Goal: Task Accomplishment & Management: Use online tool/utility

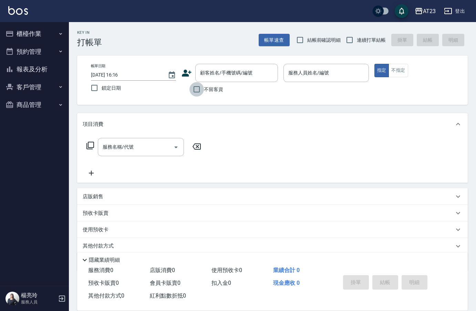
click at [200, 90] on input "不留客資" at bounding box center [196, 89] width 14 height 14
checkbox input "true"
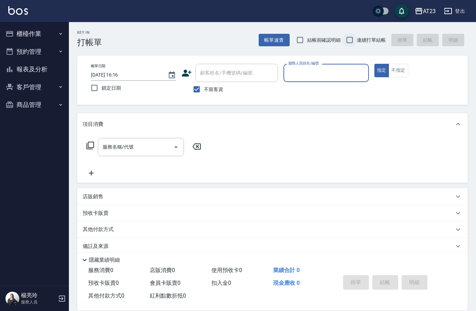
click at [353, 42] on input "連續打單結帳" at bounding box center [349, 40] width 14 height 14
checkbox input "true"
click at [339, 76] on input "服務人員姓名/編號" at bounding box center [326, 73] width 79 height 12
type input "Joann-6"
type button "true"
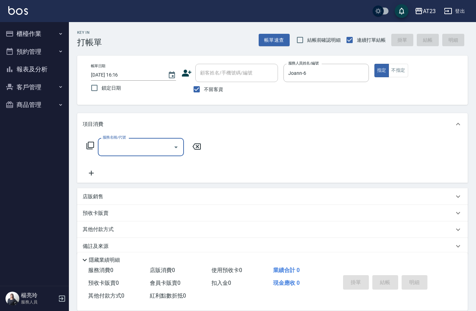
click at [86, 144] on div "服務名稱/代號 服務名稱/代號" at bounding box center [144, 147] width 123 height 18
click at [91, 144] on icon at bounding box center [90, 145] width 8 height 8
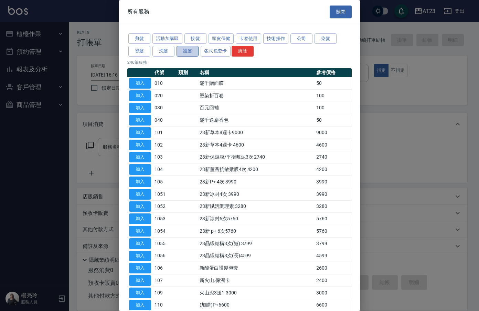
click at [191, 53] on button "護髮" at bounding box center [188, 51] width 22 height 11
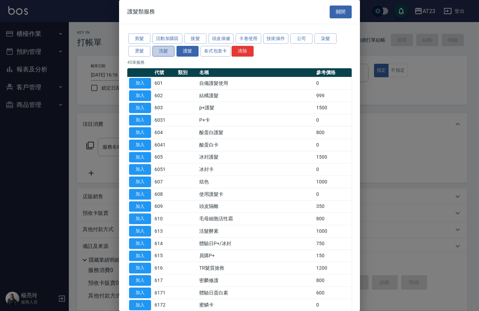
click at [165, 53] on button "洗髮" at bounding box center [164, 51] width 22 height 11
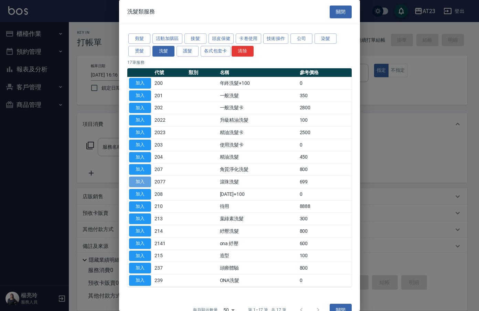
click at [149, 181] on button "加入" at bounding box center [140, 181] width 22 height 11
type input "滾珠洗髮(2077)"
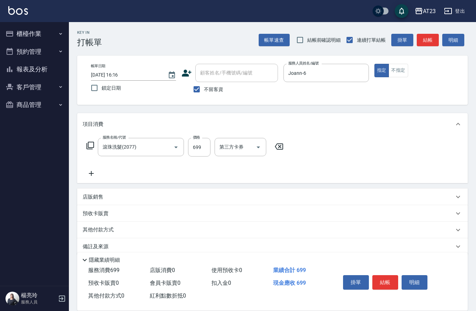
click at [91, 173] on icon at bounding box center [91, 173] width 5 height 5
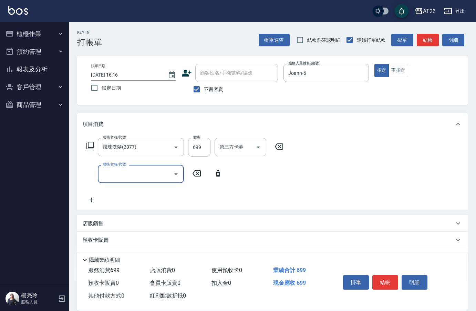
click at [109, 175] on input "服務名稱/代號" at bounding box center [136, 174] width 70 height 12
type input "互助90(709)"
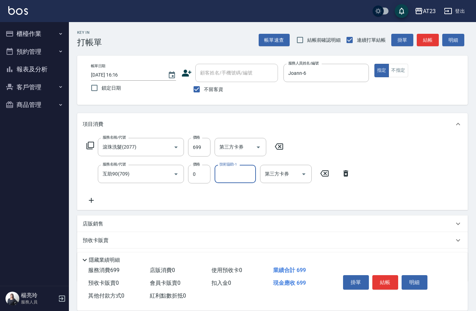
type input "2"
type input "[PERSON_NAME]-34"
click at [97, 204] on icon at bounding box center [91, 200] width 17 height 8
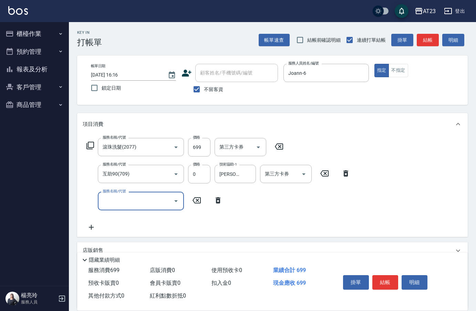
click at [105, 204] on div "服務名稱/代號 服務名稱/代號" at bounding box center [141, 200] width 86 height 18
type input "造型剪髮(301)"
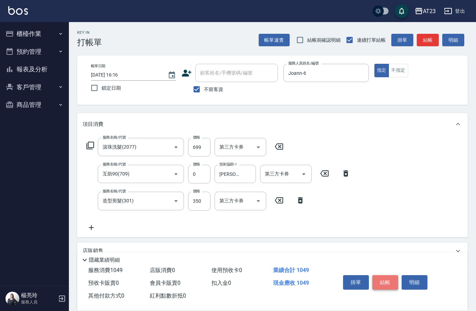
click at [388, 278] on button "結帳" at bounding box center [385, 282] width 26 height 14
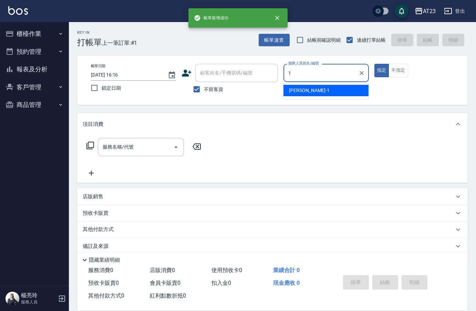
type input "[PERSON_NAME]-1"
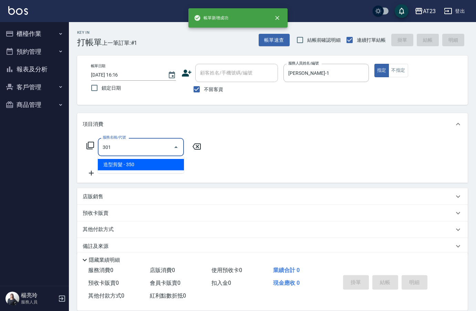
type input "造型剪髮(301)"
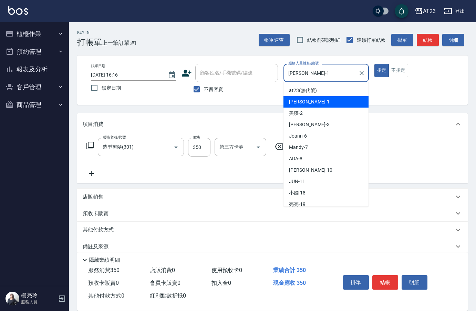
click at [309, 76] on input "[PERSON_NAME]-1" at bounding box center [321, 73] width 69 height 12
click at [262, 70] on div "帳單日期 [DATE] 16:16 鎖定日期 顧客姓名/手機號碼/編號 顧客姓名/手機號碼/編號 不留客資 服務人員姓名/編號 [PERSON_NAME]-1…" at bounding box center [272, 80] width 374 height 33
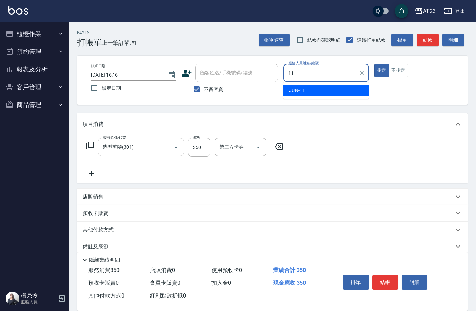
type input "JUN-11"
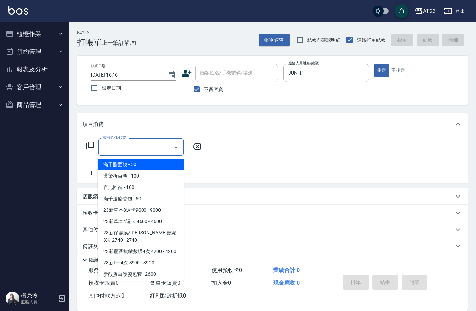
type input "0"
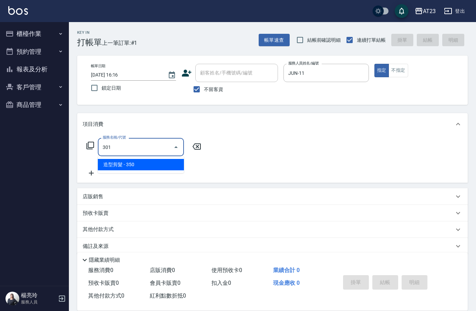
type input "造型剪髮(301)"
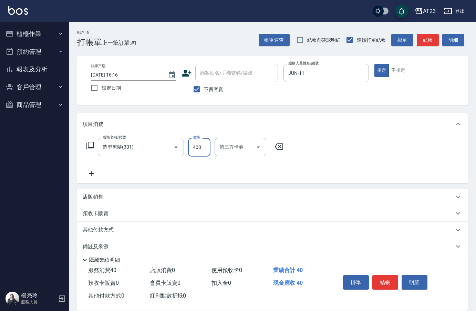
type input "400"
click at [389, 285] on button "結帳" at bounding box center [385, 282] width 26 height 14
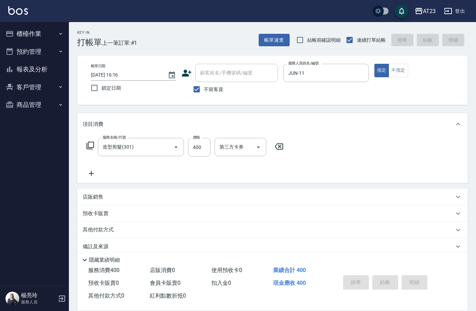
type input "[DATE] 16:17"
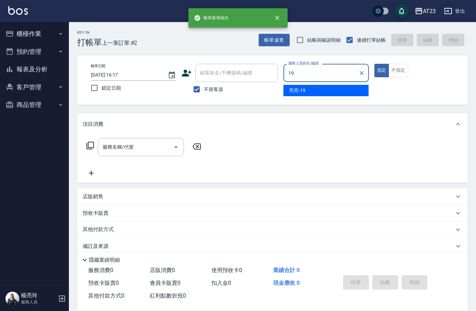
type input "[PERSON_NAME]-19"
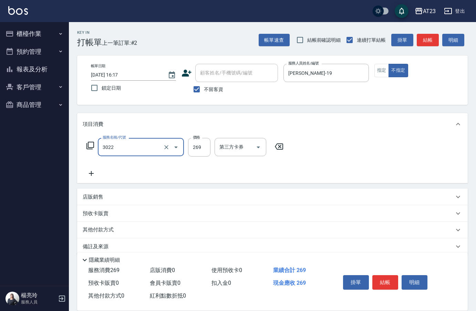
type input "(活動)造型剪(3022)"
click at [388, 285] on button "結帳" at bounding box center [385, 282] width 26 height 14
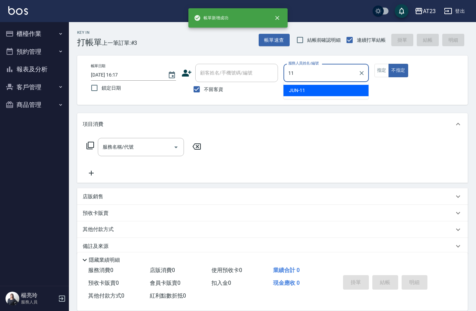
type input "JUN-11"
type button "false"
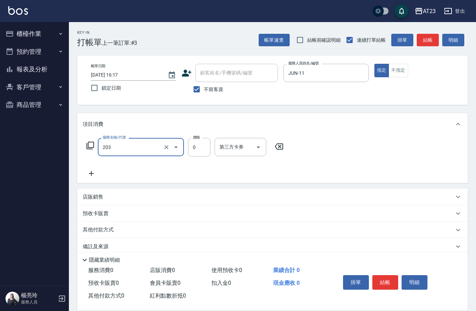
type input "使用洗髮卡(203)"
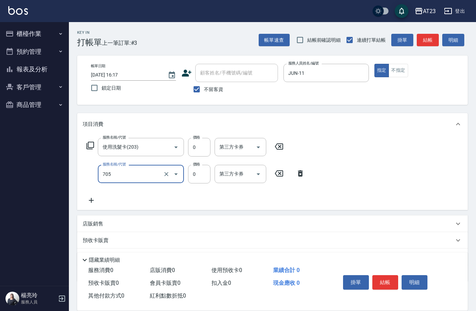
type input "互助50(705)"
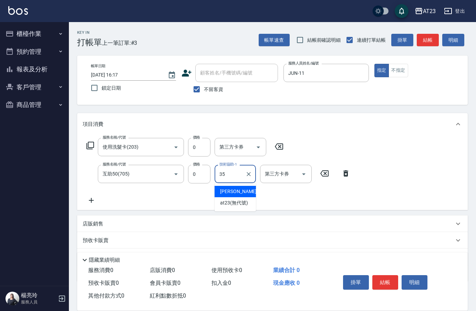
type input "嚕咪-35"
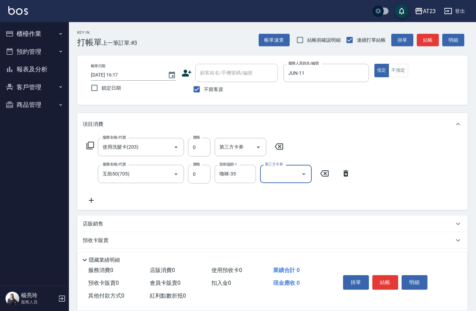
click at [388, 285] on button "結帳" at bounding box center [385, 282] width 26 height 14
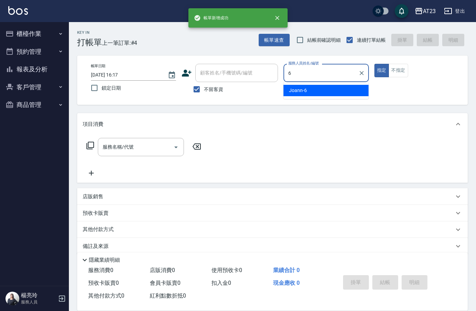
type input "Joann-6"
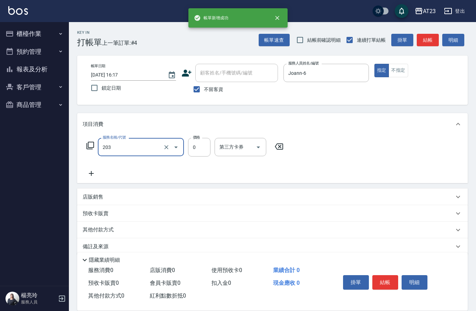
type input "使用洗髮卡(203)"
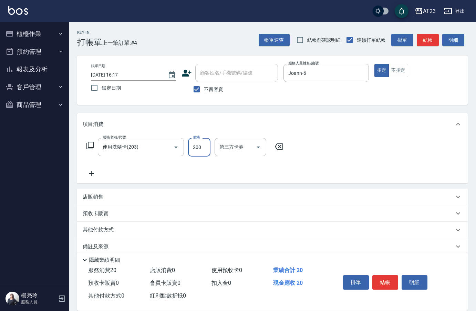
type input "200"
click at [386, 281] on button "結帳" at bounding box center [385, 282] width 26 height 14
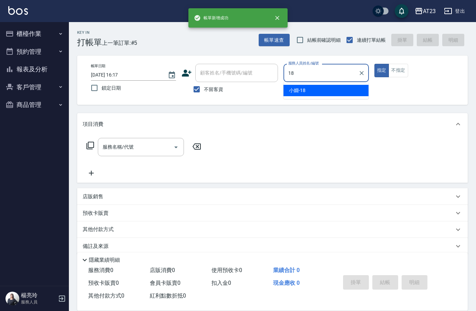
type input "[PERSON_NAME]-18"
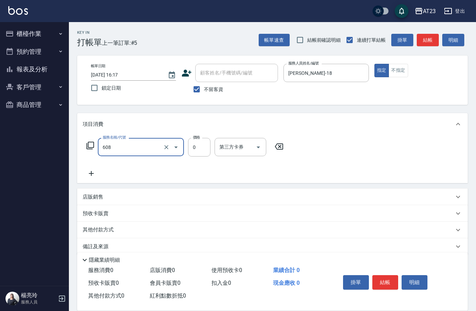
type input "使用護髮卡(608)"
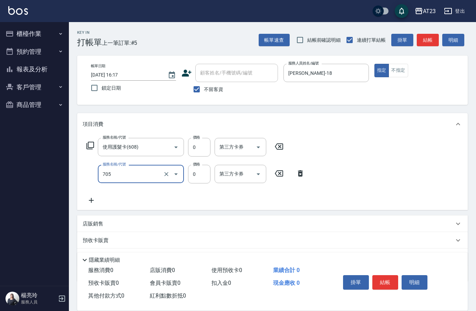
type input "互助50(705)"
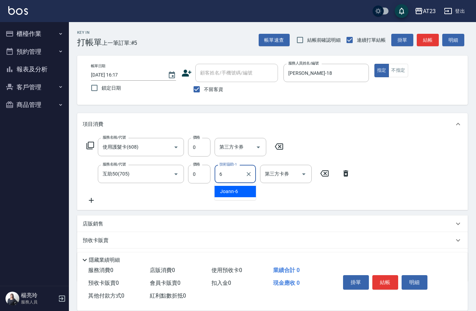
type input "Joann-6"
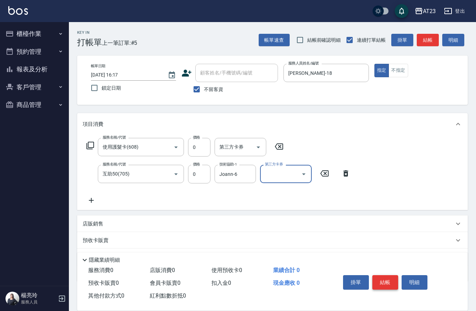
click at [385, 278] on button "結帳" at bounding box center [385, 282] width 26 height 14
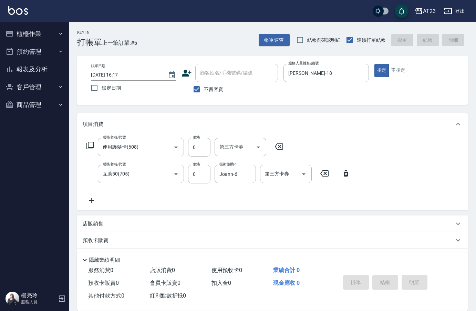
type input "[DATE] 16:18"
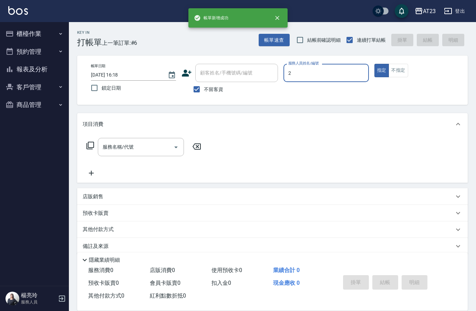
type input "美瑛-2"
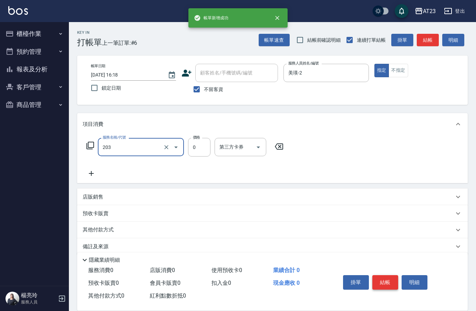
type input "使用洗髮卡(203)"
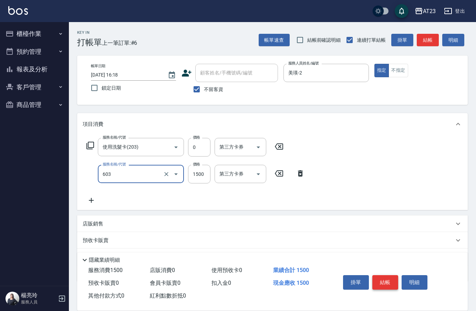
type input "p+護髮(603)"
type input "1200"
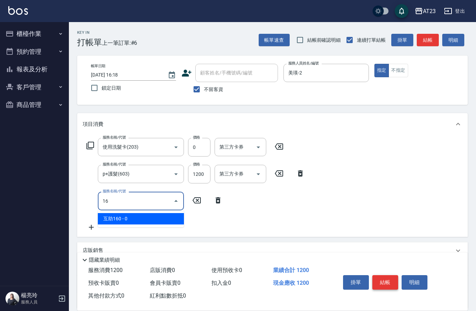
type input "1"
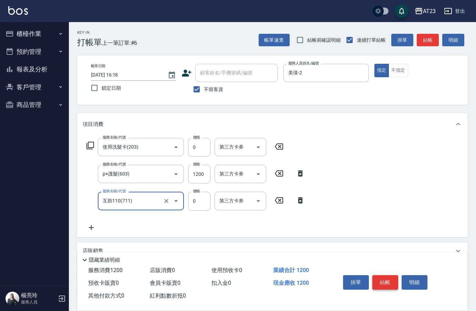
type input "互助110(711)"
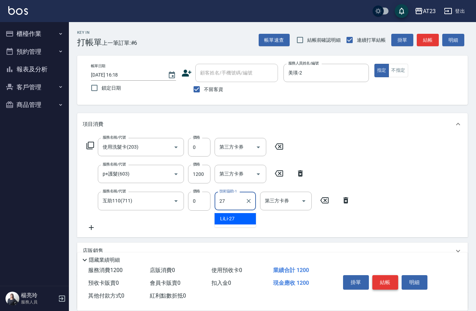
type input "LiLi-27"
click at [384, 280] on button "結帳" at bounding box center [385, 282] width 26 height 14
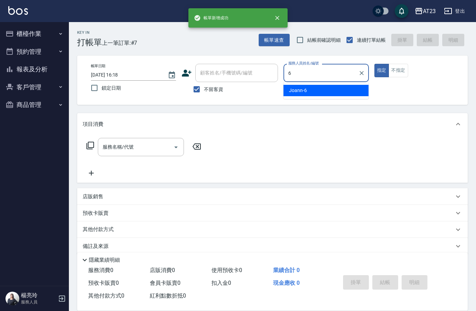
type input "Joann-6"
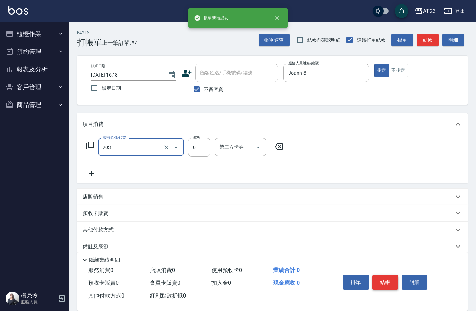
type input "使用洗髮卡(203)"
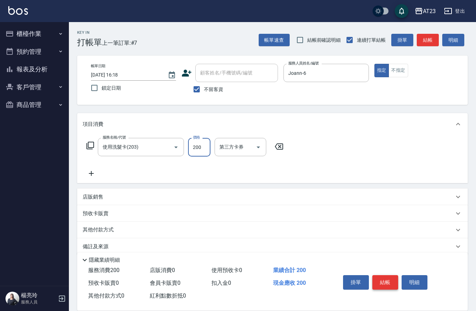
type input "200"
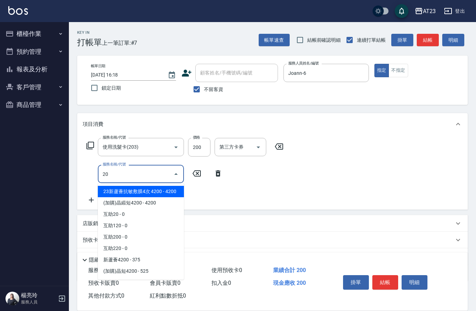
type input "2"
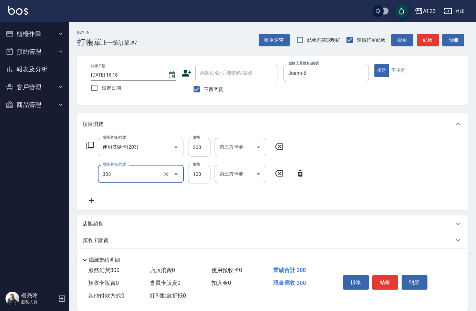
type input "剪瀏海(303)"
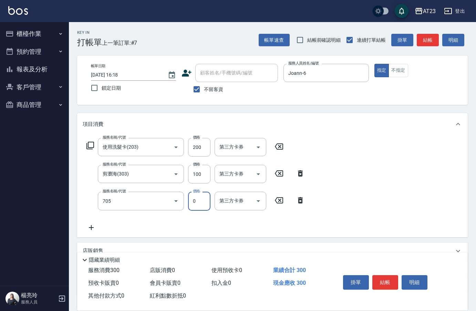
type input "互助50(705)"
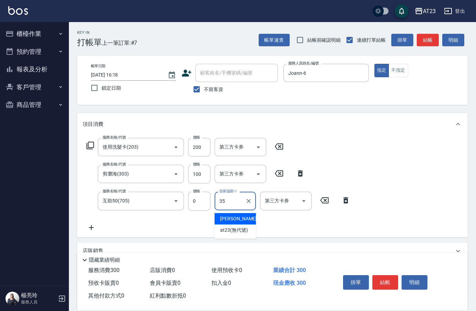
type input "嚕咪-35"
click at [371, 273] on div "掛單 結帳 明細" at bounding box center [385, 283] width 90 height 22
click at [379, 277] on button "結帳" at bounding box center [385, 282] width 26 height 14
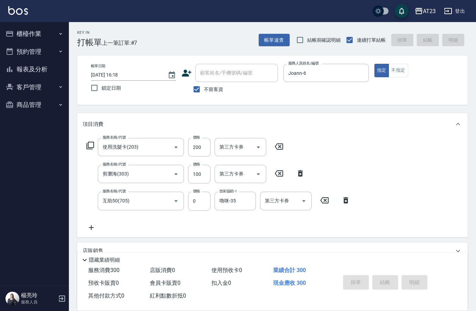
type input "[DATE] 16:19"
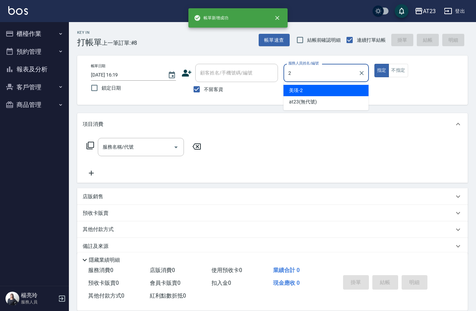
type input "美瑛-2"
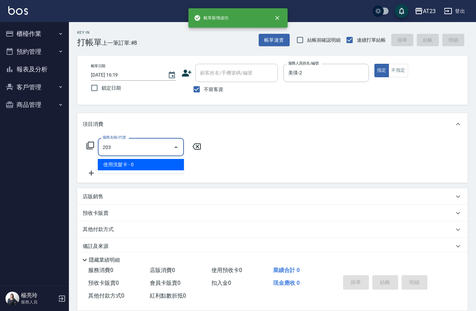
type input "使用洗髮卡(203)"
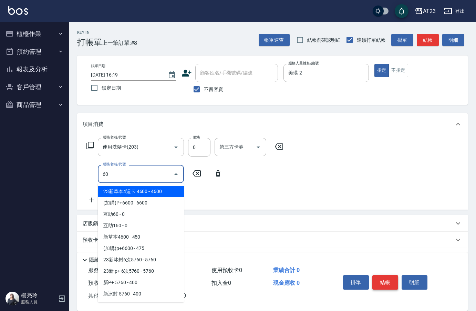
type input "6"
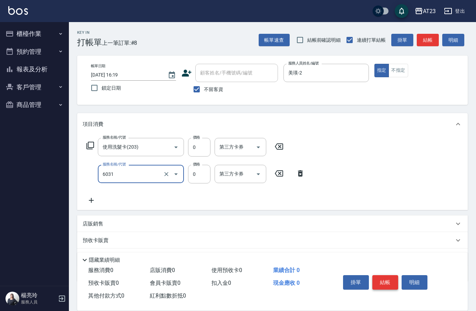
type input "P+卡(6031)"
type input "0"
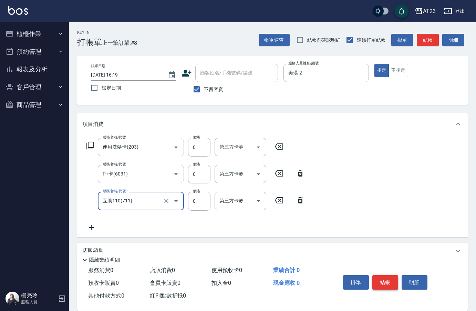
type input "互助110(711)"
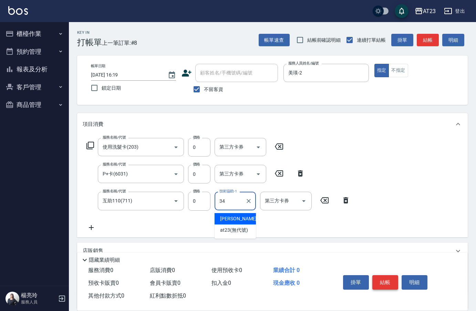
type input "[PERSON_NAME]-34"
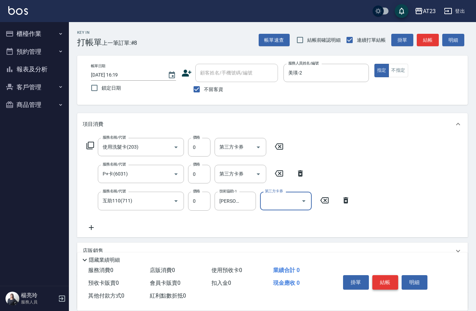
click at [386, 275] on button "結帳" at bounding box center [385, 282] width 26 height 14
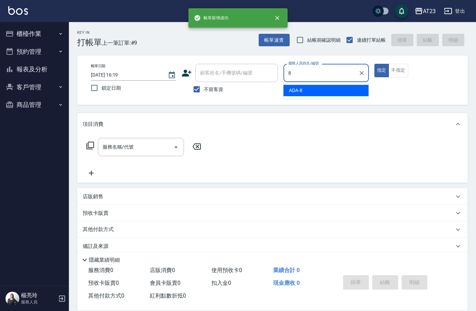
type input "ADA-8"
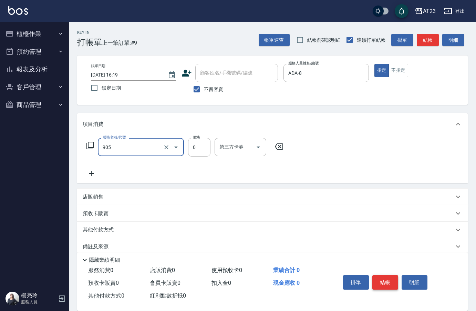
type input "頭皮卡使用(905)"
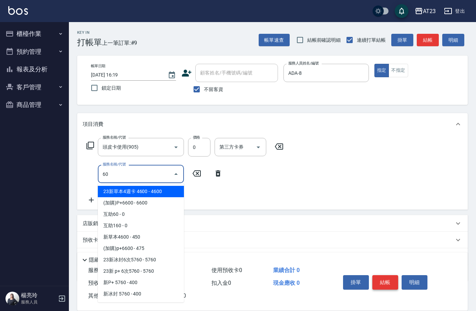
type input "6"
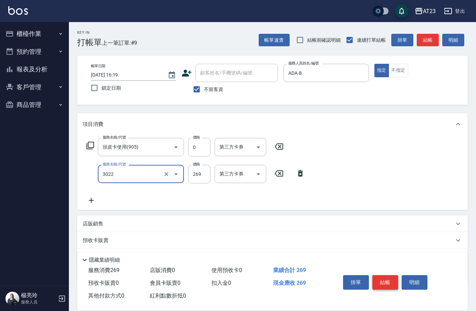
type input "(活動)造型剪(3022)"
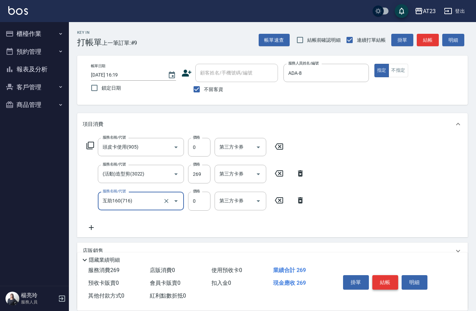
type input "互助160(716)"
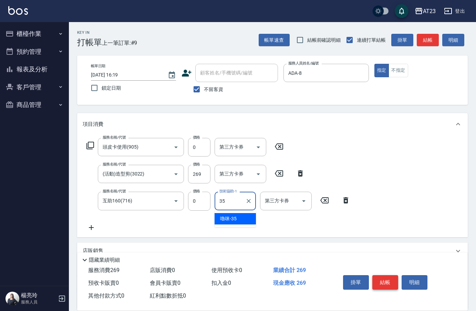
type input "嚕咪-35"
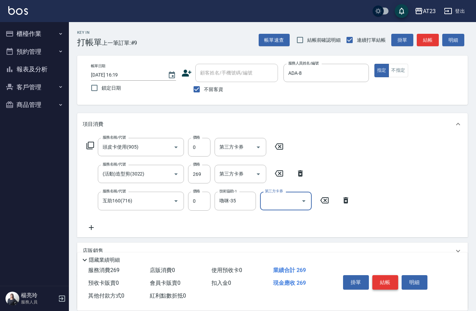
click at [386, 275] on button "結帳" at bounding box center [385, 282] width 26 height 14
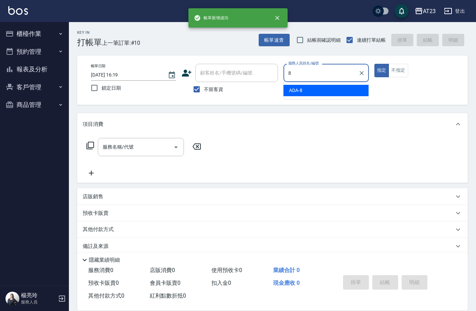
type input "ADA-8"
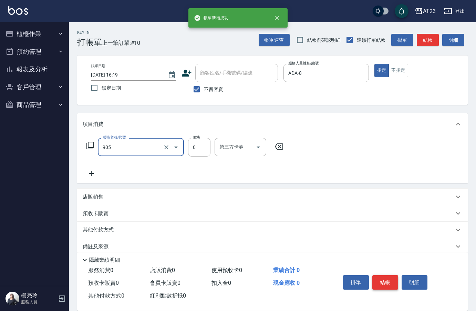
type input "頭皮卡使用(905)"
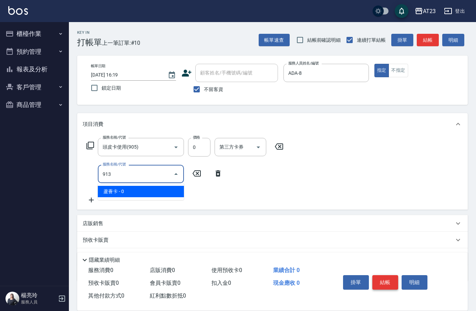
type input "蘆薈卡(913)"
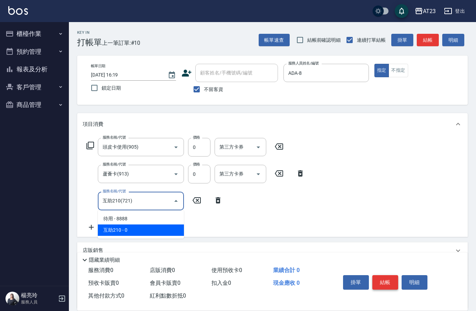
type input "互助210(721)"
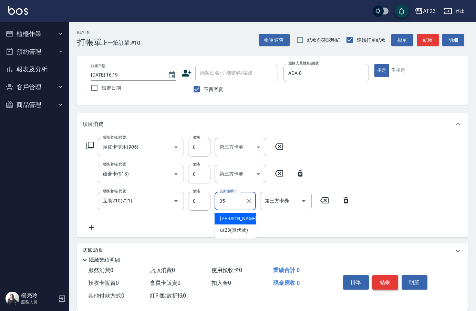
type input "嚕咪-35"
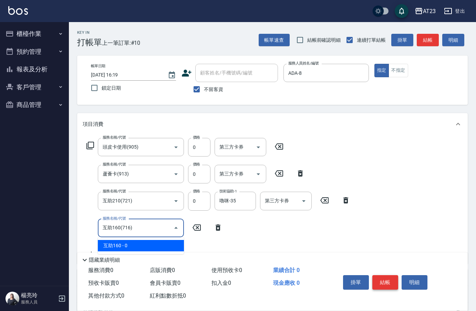
type input "互助160(716)"
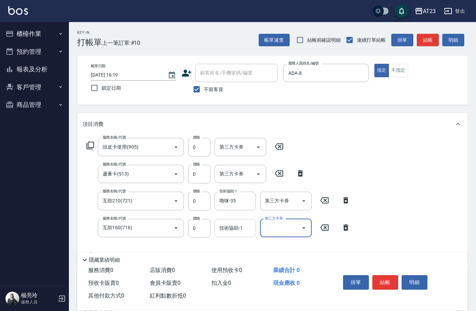
drag, startPoint x: 250, startPoint y: 231, endPoint x: 250, endPoint y: 227, distance: 4.1
click at [250, 231] on input "技術協助-1" at bounding box center [235, 228] width 35 height 12
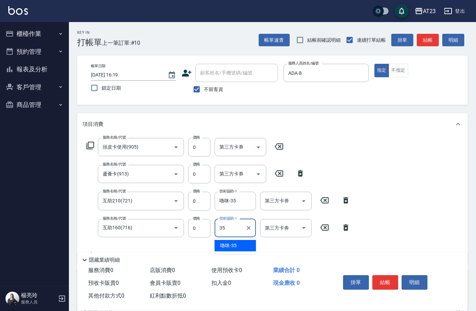
type input "嚕咪-35"
click at [377, 278] on button "結帳" at bounding box center [385, 282] width 26 height 14
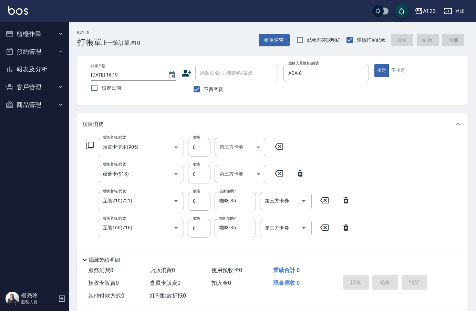
type input "[DATE] 16:21"
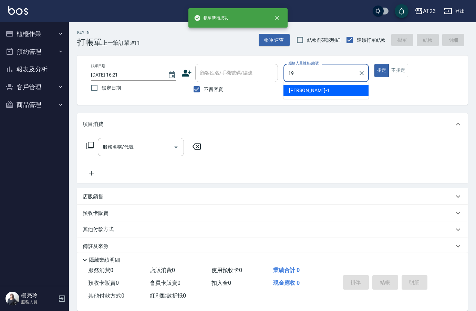
type input "[PERSON_NAME]-19"
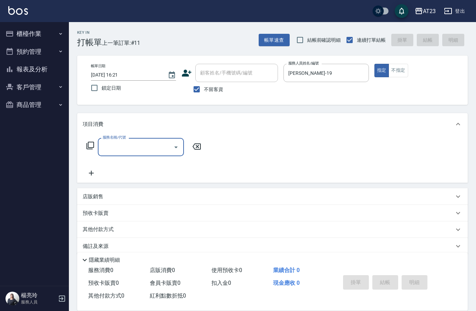
click at [90, 141] on div "服務名稱/代號 服務名稱/代號" at bounding box center [144, 147] width 123 height 18
click at [91, 142] on icon at bounding box center [90, 146] width 8 height 8
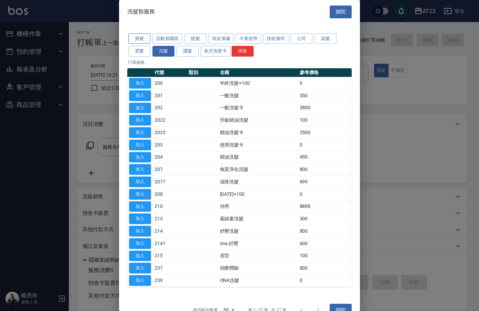
click at [131, 38] on button "剪髮" at bounding box center [139, 38] width 22 height 11
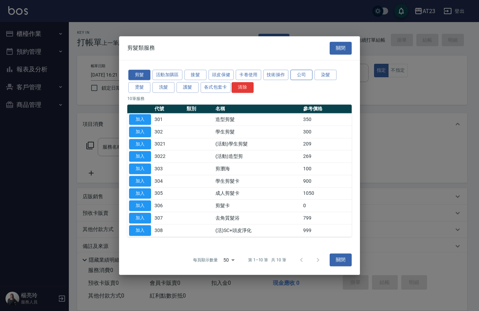
click at [305, 77] on button "公司" at bounding box center [302, 75] width 22 height 11
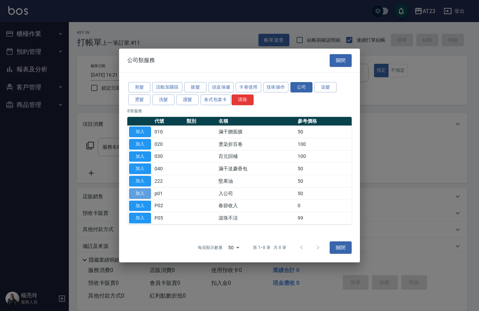
click at [146, 193] on button "加入" at bounding box center [140, 193] width 22 height 11
type input "入公司(p01)"
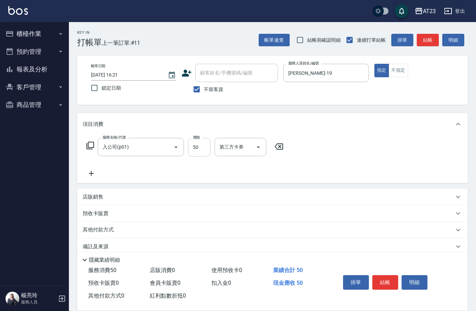
click at [207, 149] on input "50" at bounding box center [199, 147] width 22 height 19
type input "200"
click at [385, 281] on button "結帳" at bounding box center [385, 282] width 26 height 14
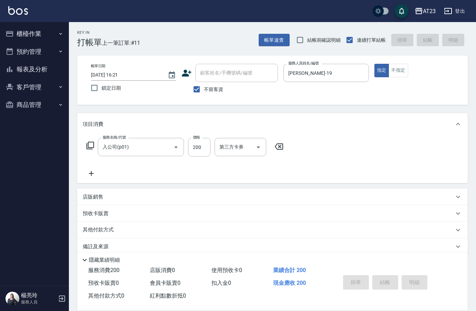
type input "[DATE] 16:22"
